Goal: Task Accomplishment & Management: Manage account settings

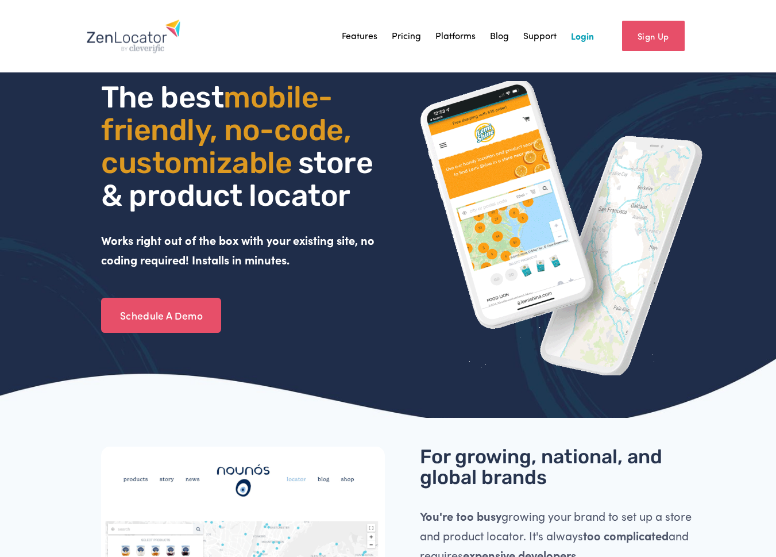
click at [585, 41] on link "Login" at bounding box center [582, 36] width 23 height 17
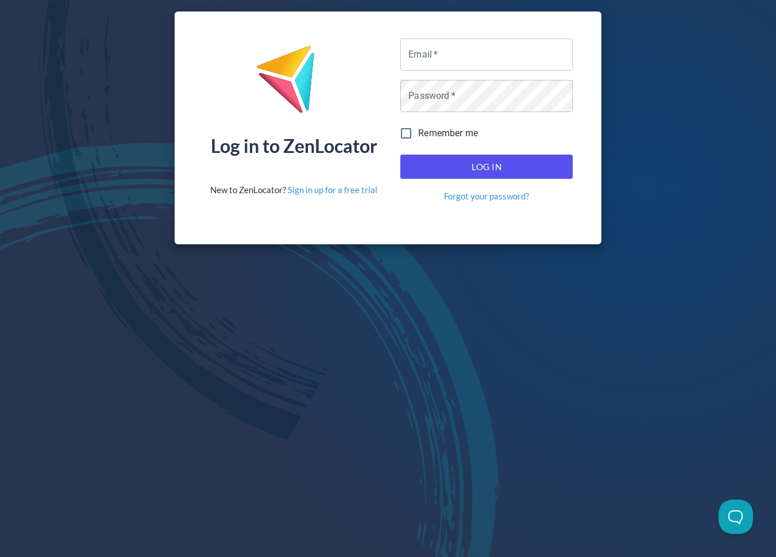
type input "psurfus@oliverwinery.com"
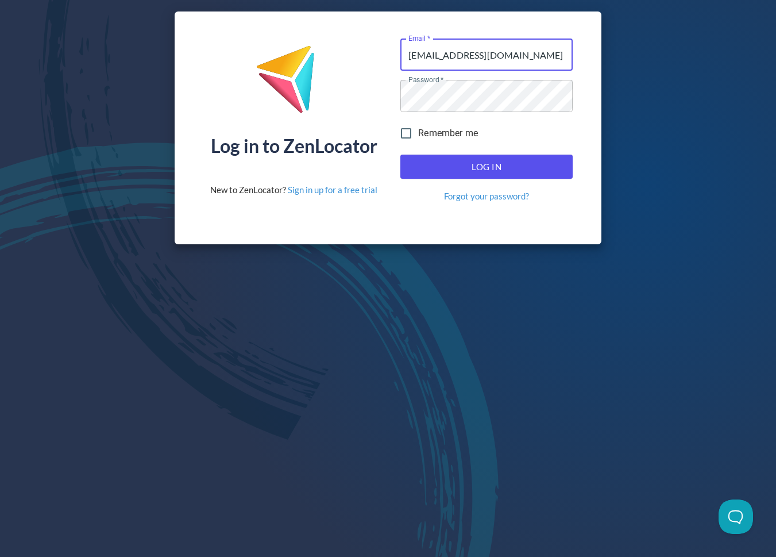
click at [430, 161] on span "Log In" at bounding box center [486, 166] width 147 height 15
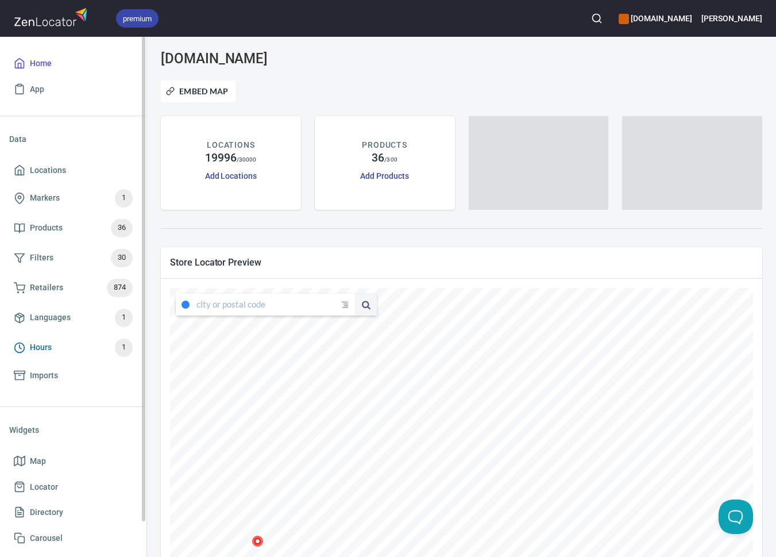
click at [74, 346] on span "Hours 1" at bounding box center [73, 347] width 119 height 18
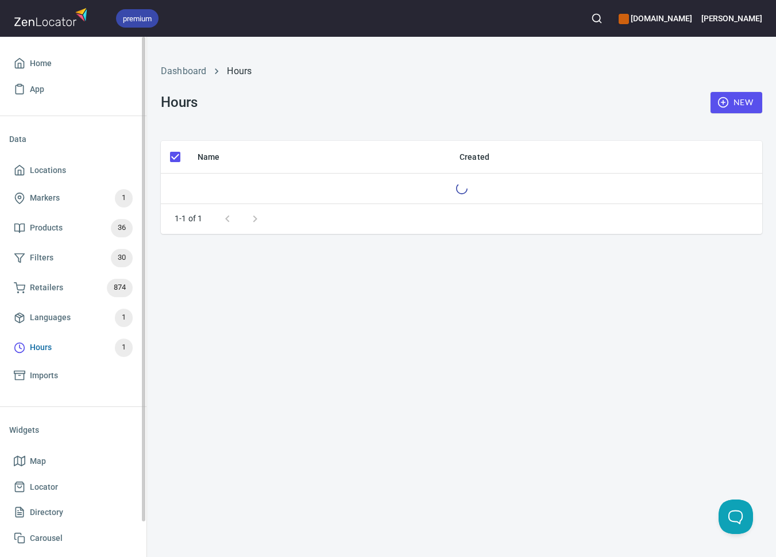
checkbox input "false"
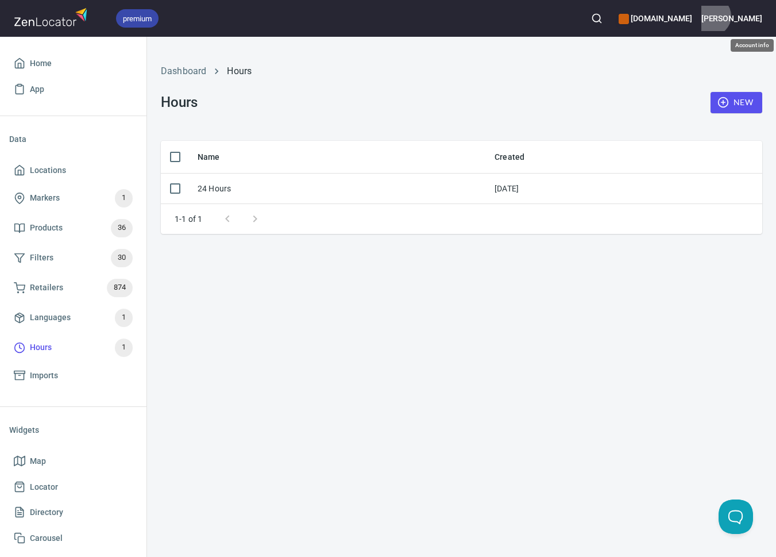
click at [755, 16] on h6 "Trish" at bounding box center [731, 18] width 61 height 13
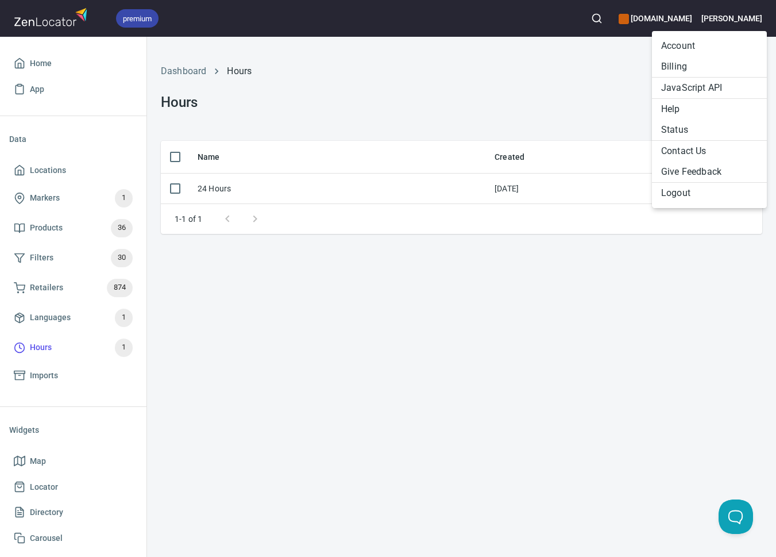
click at [680, 64] on li "Billing" at bounding box center [709, 66] width 115 height 21
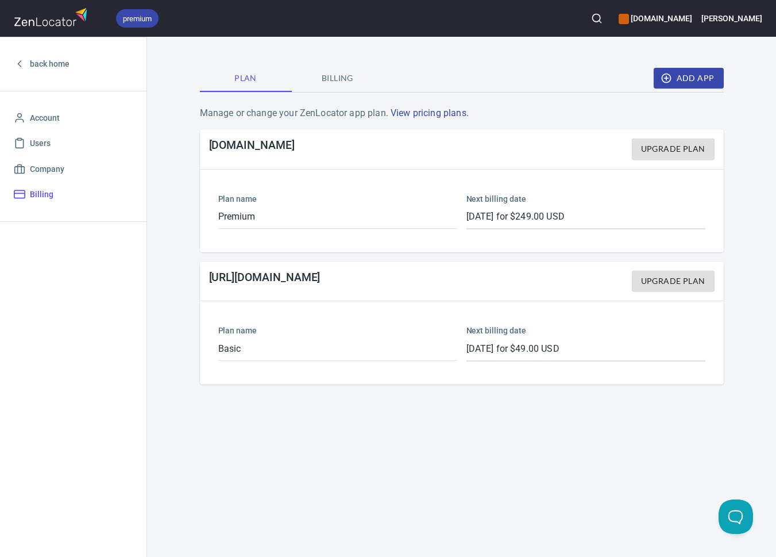
click at [346, 75] on span "Billing" at bounding box center [338, 78] width 78 height 14
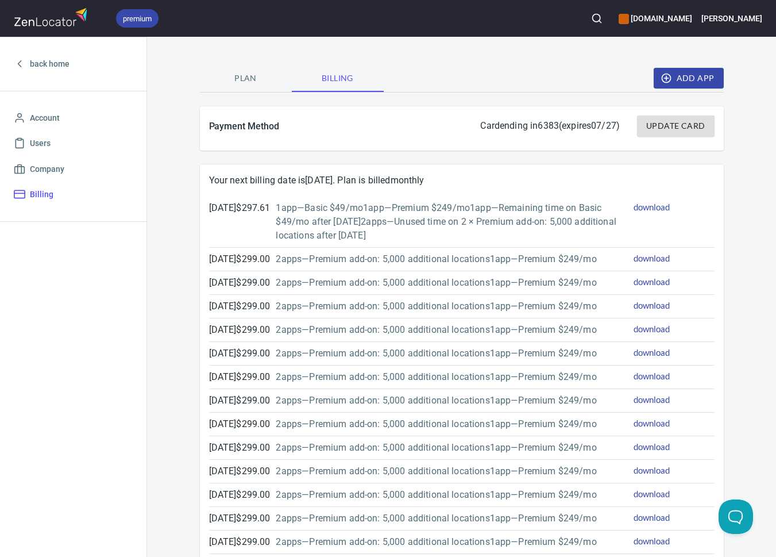
click at [689, 123] on span "Update Card" at bounding box center [675, 126] width 59 height 14
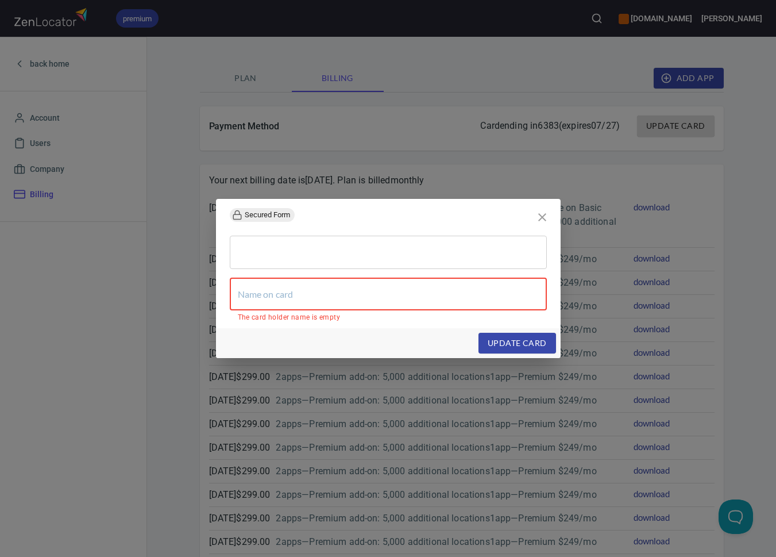
click at [363, 298] on input "text" at bounding box center [388, 294] width 317 height 32
type input "p"
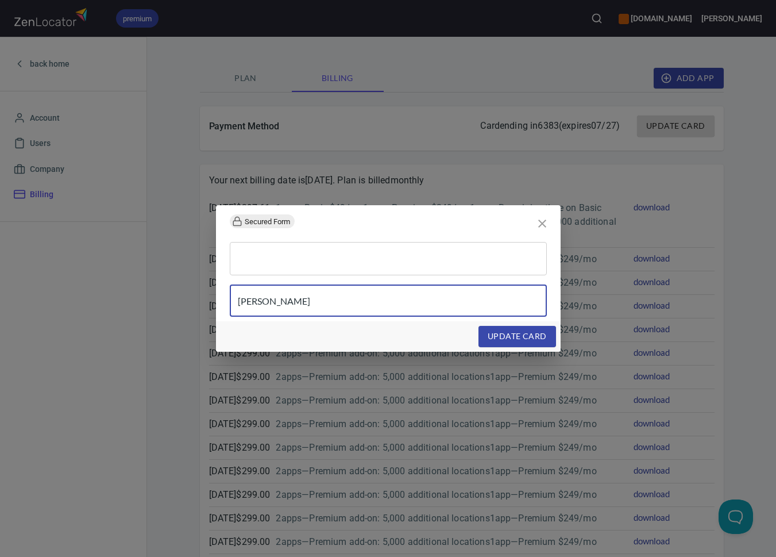
type input "Patricia Surfus"
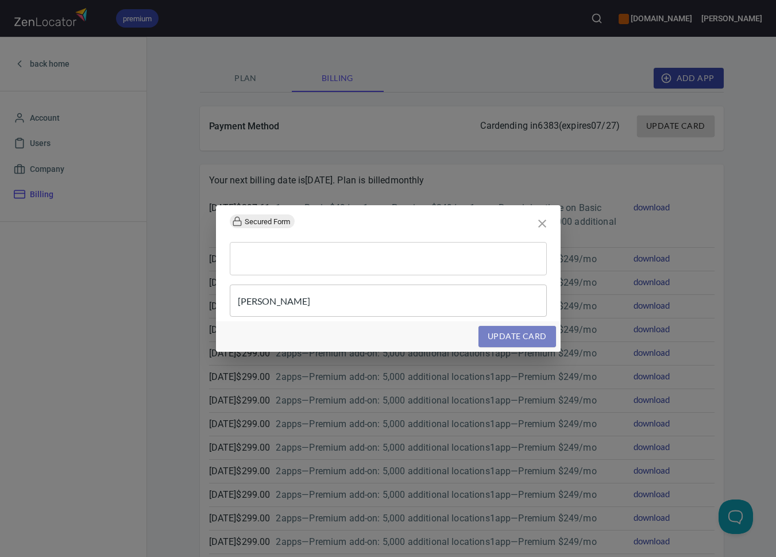
click at [524, 339] on span "update card" at bounding box center [517, 336] width 59 height 14
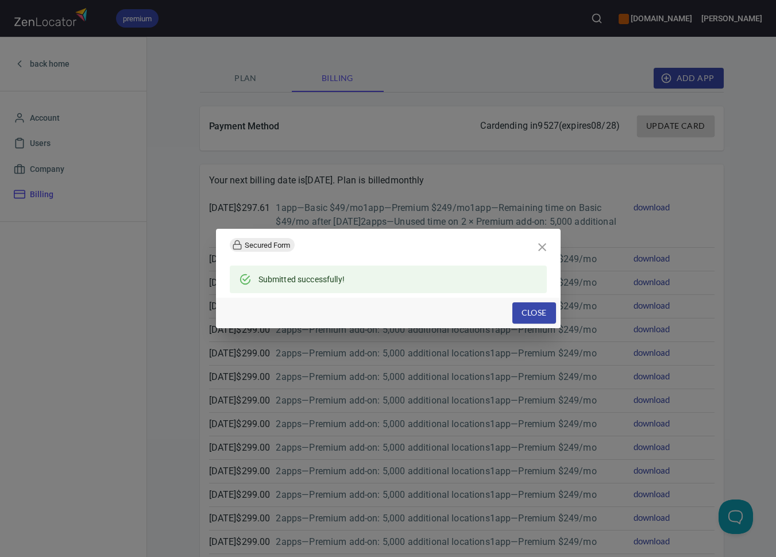
click at [542, 308] on span "Close" at bounding box center [534, 313] width 25 height 14
